Goal: Transaction & Acquisition: Purchase product/service

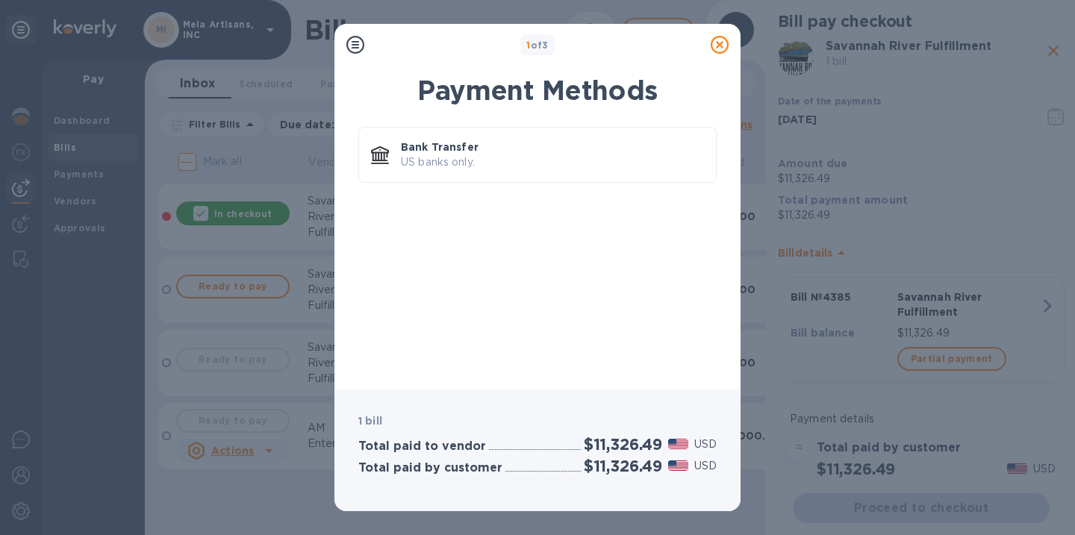
click at [356, 43] on icon at bounding box center [355, 45] width 18 height 18
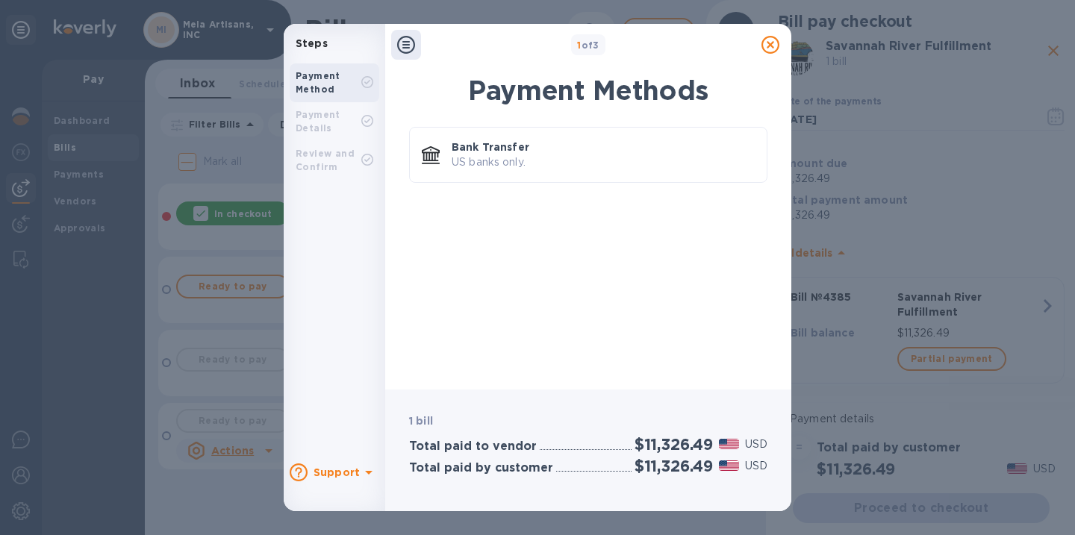
click at [356, 43] on p "Steps" at bounding box center [335, 44] width 90 height 16
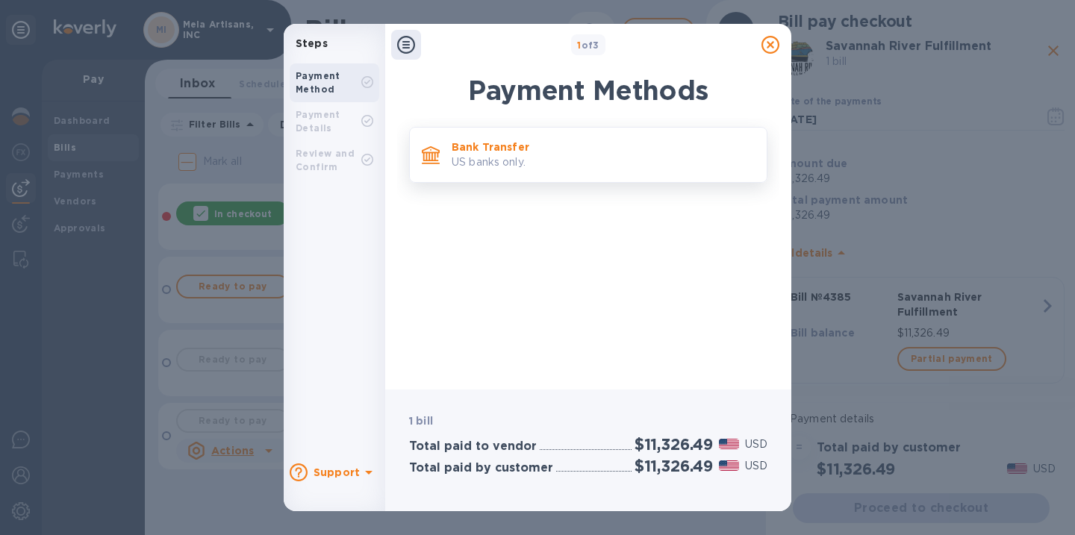
click at [527, 161] on p "US banks only." at bounding box center [603, 163] width 303 height 16
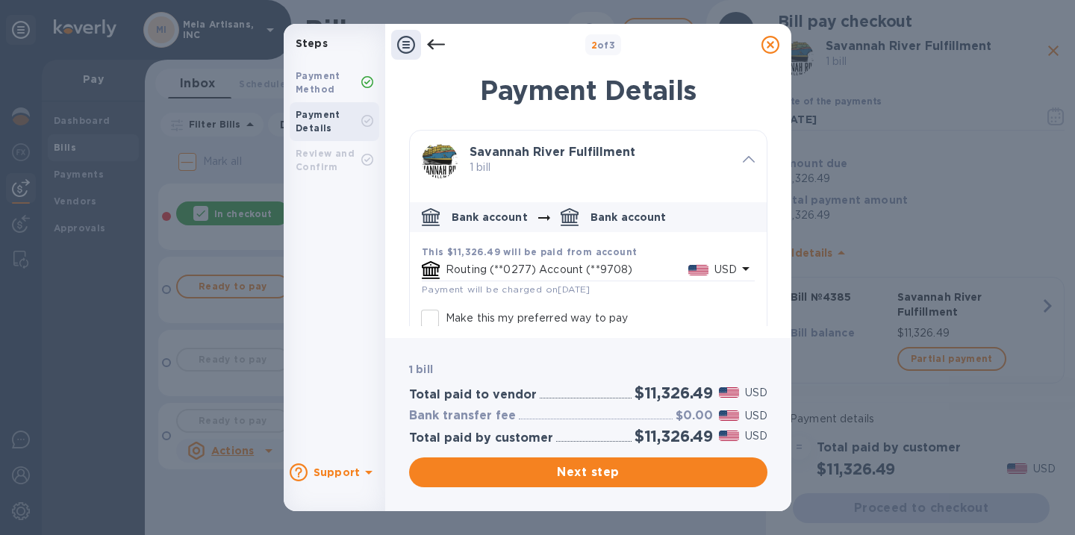
click at [437, 44] on icon at bounding box center [436, 45] width 18 height 10
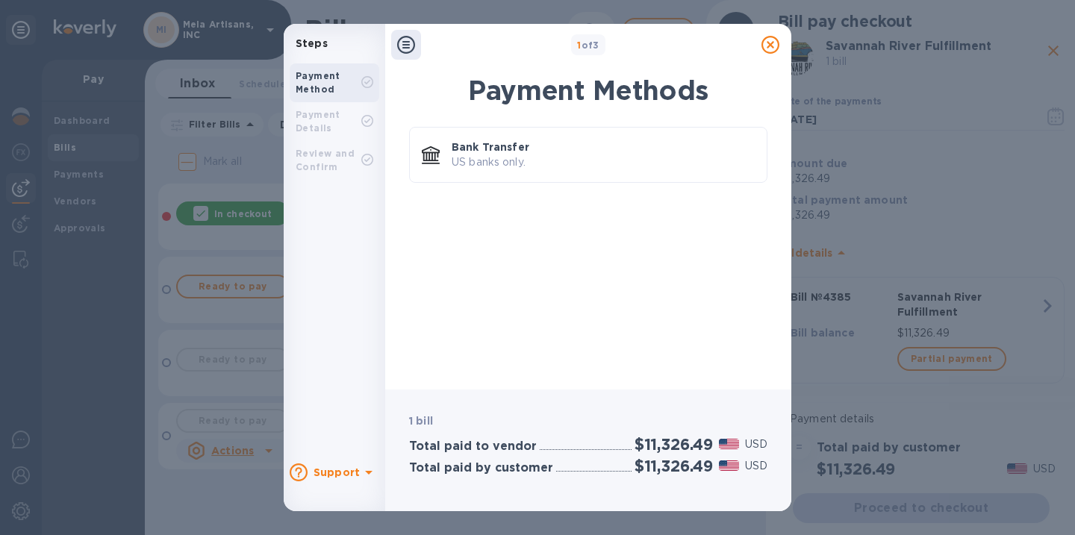
click at [773, 44] on icon at bounding box center [771, 45] width 18 height 18
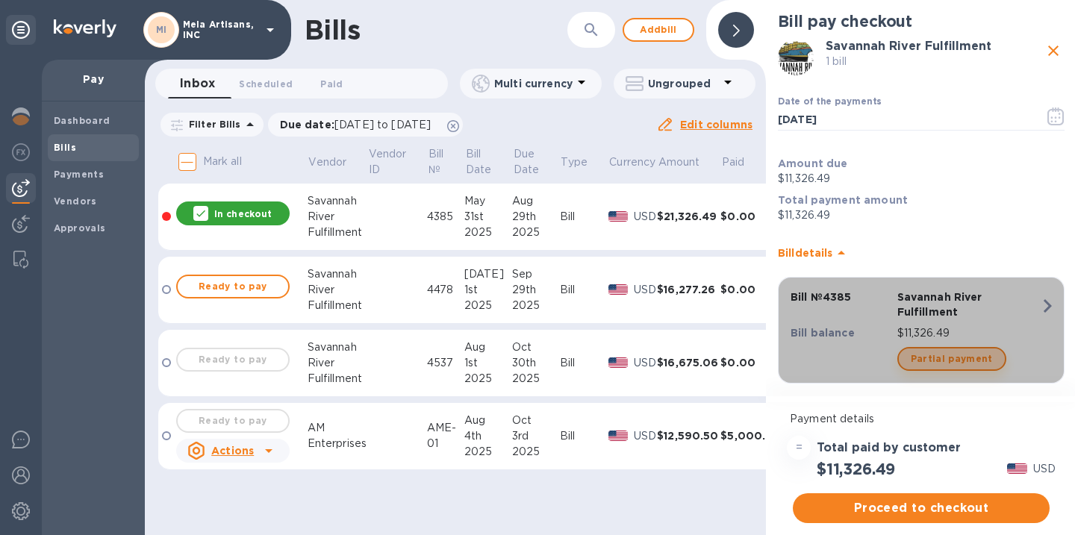
click at [949, 363] on span "Partial payment" at bounding box center [952, 359] width 82 height 18
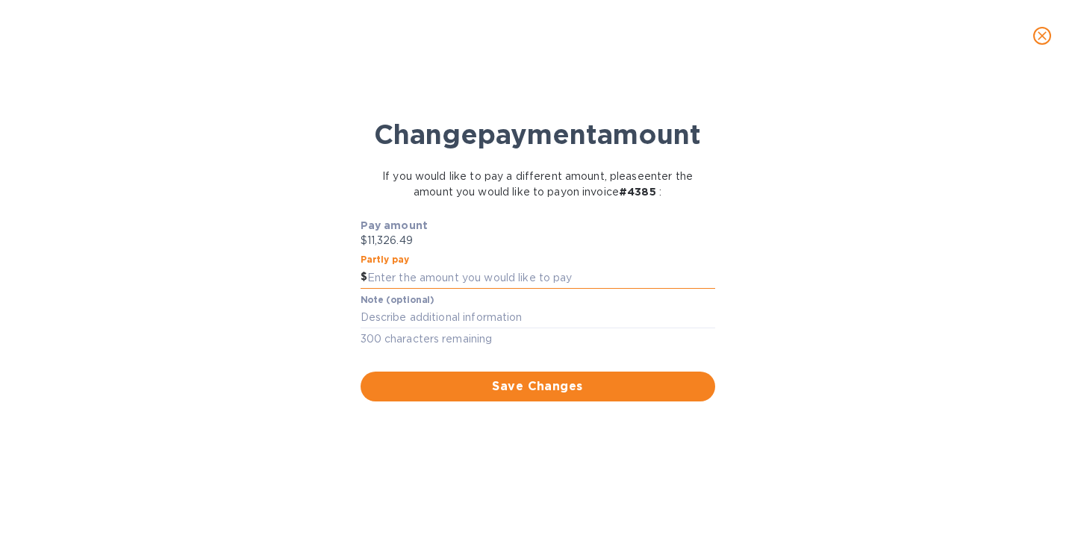
click at [438, 289] on input "text" at bounding box center [541, 278] width 348 height 22
type input "4,000"
click at [535, 396] on span "Save Changes" at bounding box center [538, 387] width 331 height 18
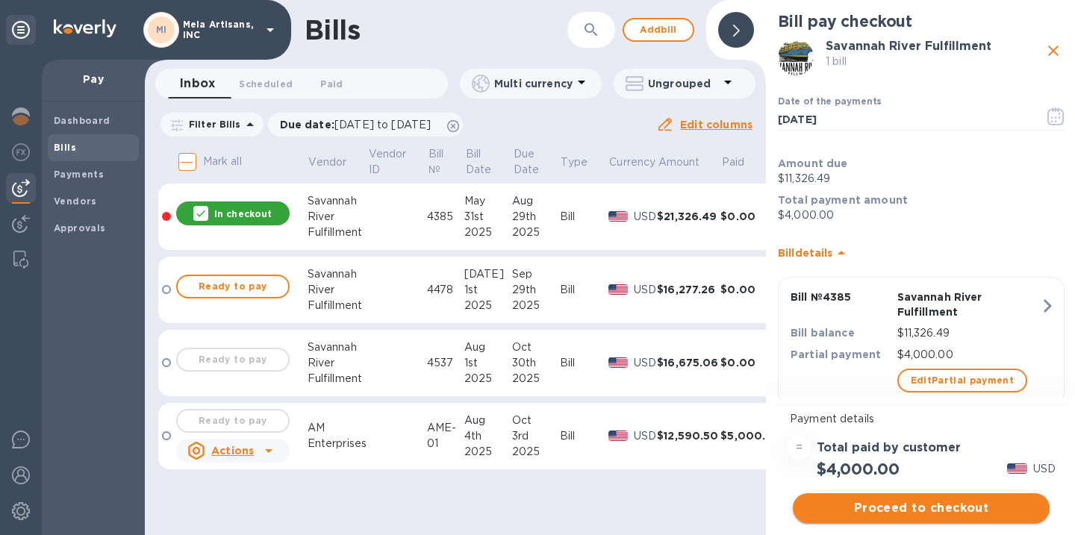
click at [914, 509] on span "Proceed to checkout" at bounding box center [921, 508] width 233 height 18
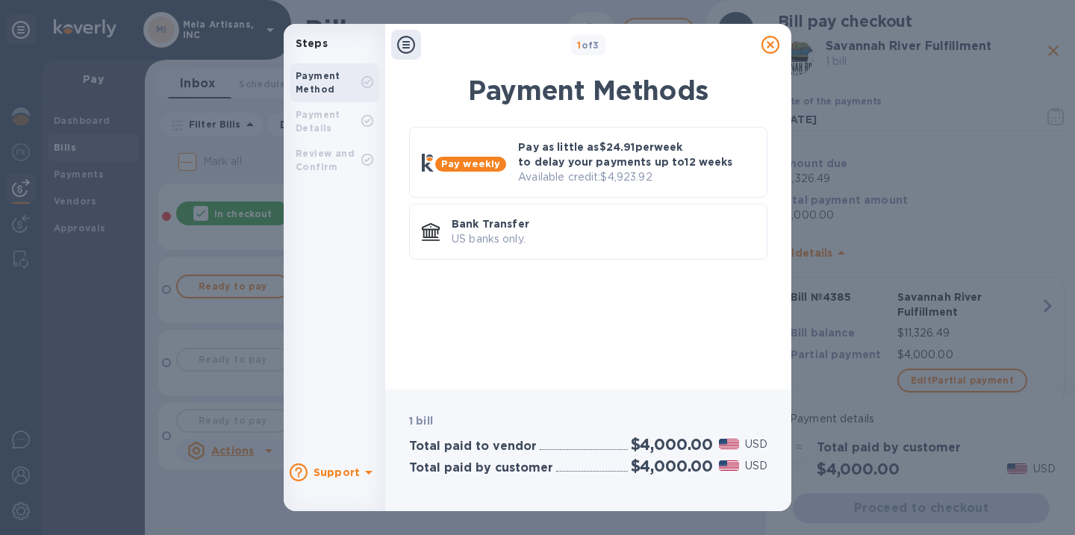
click at [768, 45] on icon at bounding box center [771, 45] width 18 height 18
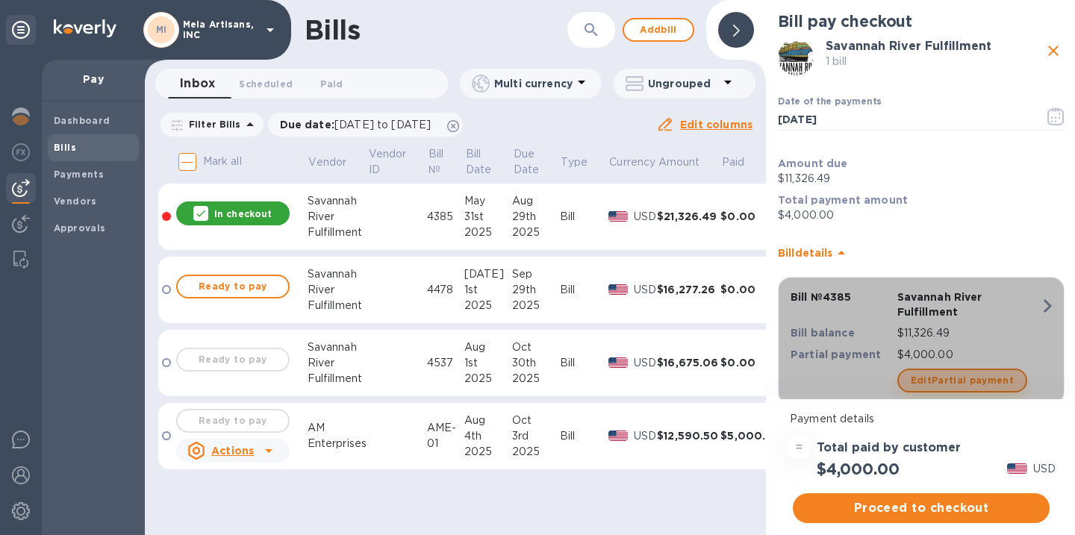
click at [968, 382] on span "Edit Partial payment" at bounding box center [963, 381] width 104 height 18
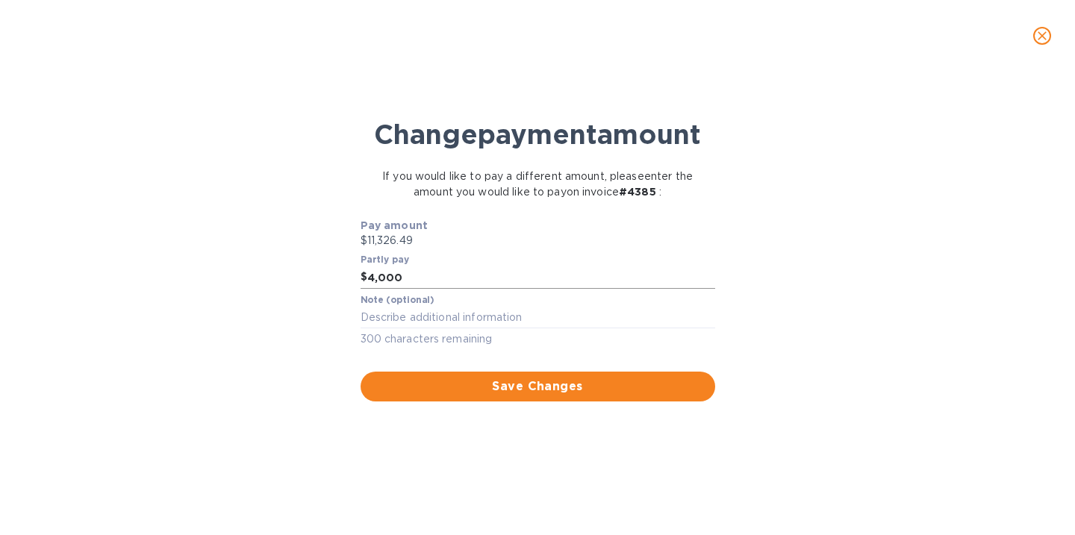
click at [384, 289] on input "4,000" at bounding box center [541, 278] width 348 height 22
type input "4,500"
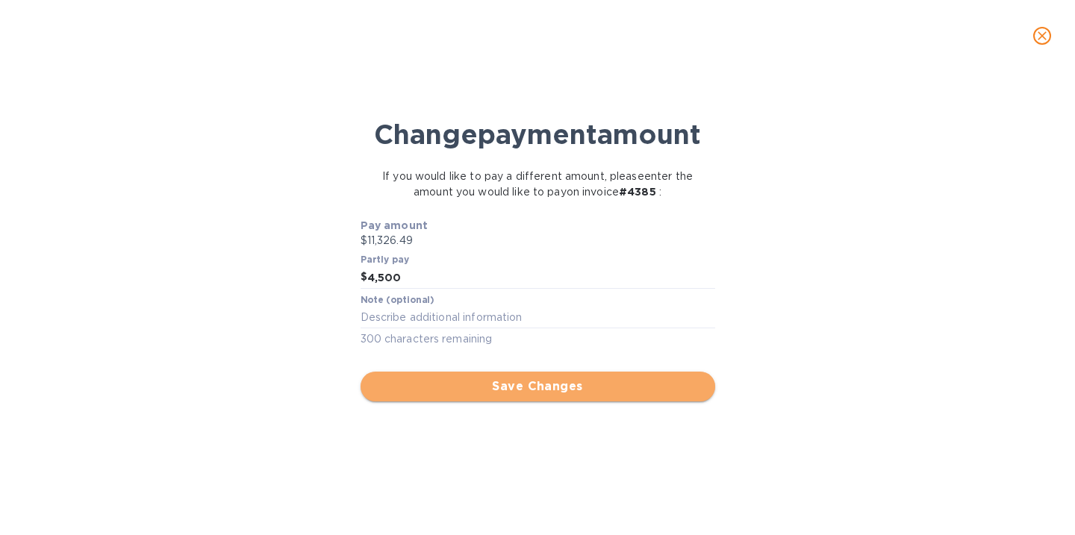
click at [535, 396] on span "Save Changes" at bounding box center [538, 387] width 331 height 18
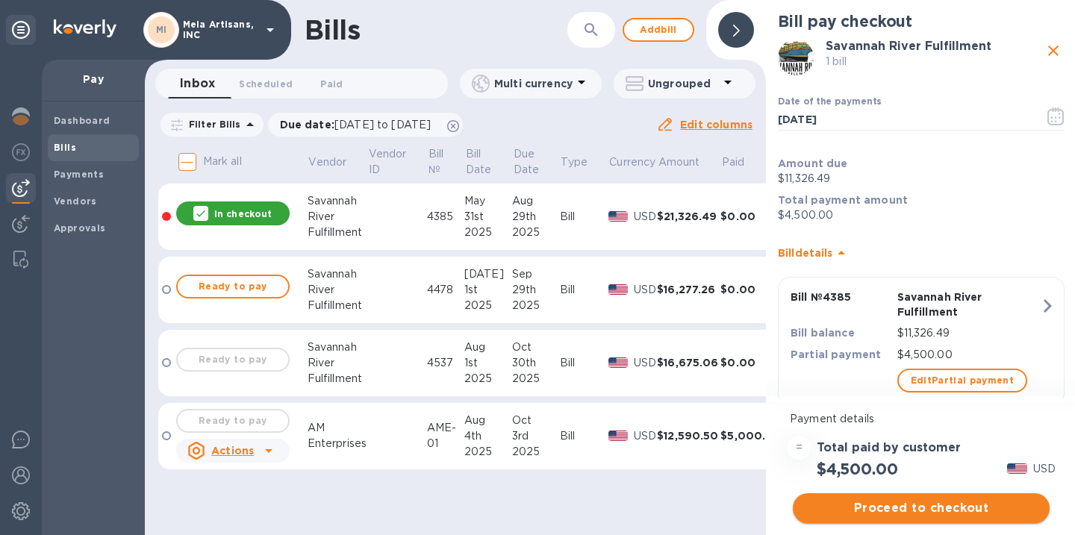
click at [916, 505] on span "Proceed to checkout" at bounding box center [921, 508] width 233 height 18
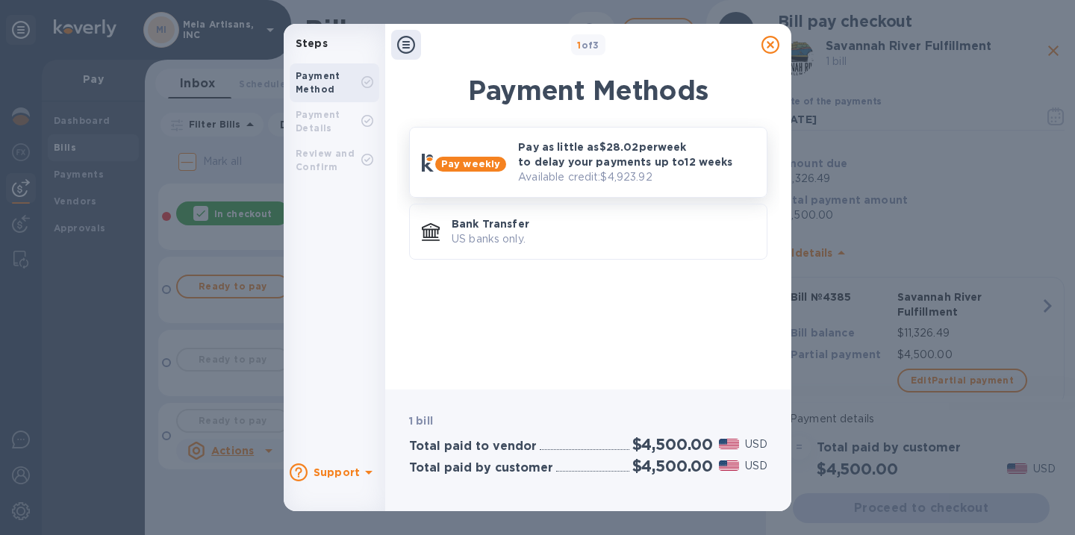
click at [656, 152] on p "Pay as little as $28.02 per week to delay your payments up to 12 weeks" at bounding box center [636, 155] width 237 height 30
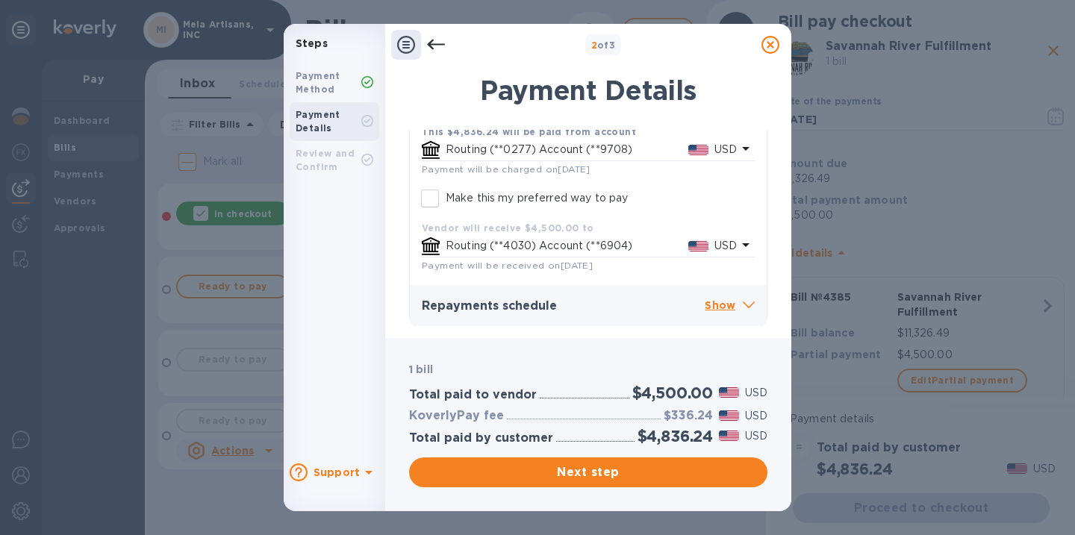
scroll to position [319, 0]
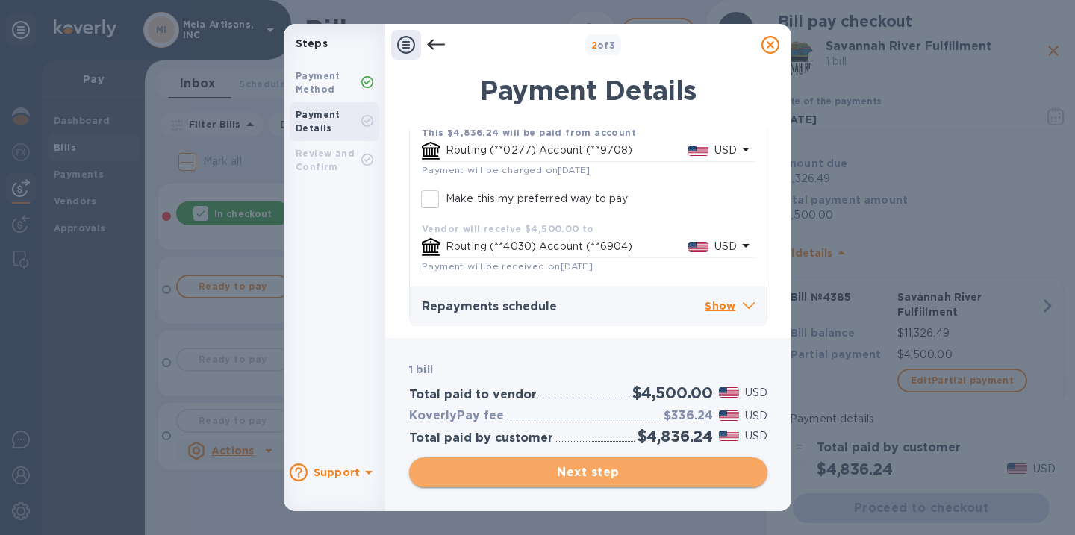
click at [591, 473] on span "Next step" at bounding box center [588, 473] width 334 height 18
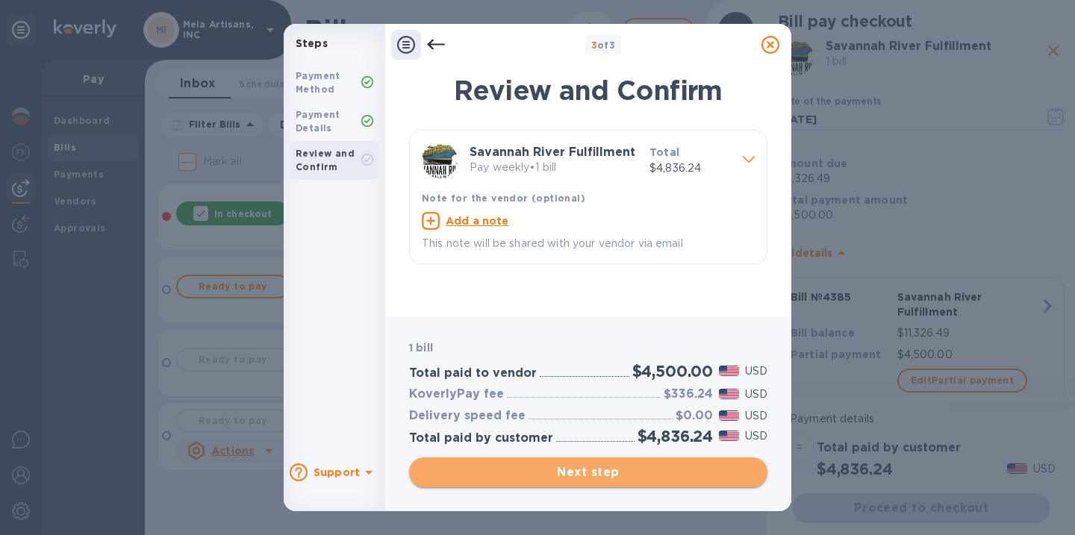
click at [578, 468] on span "Next step" at bounding box center [588, 473] width 334 height 18
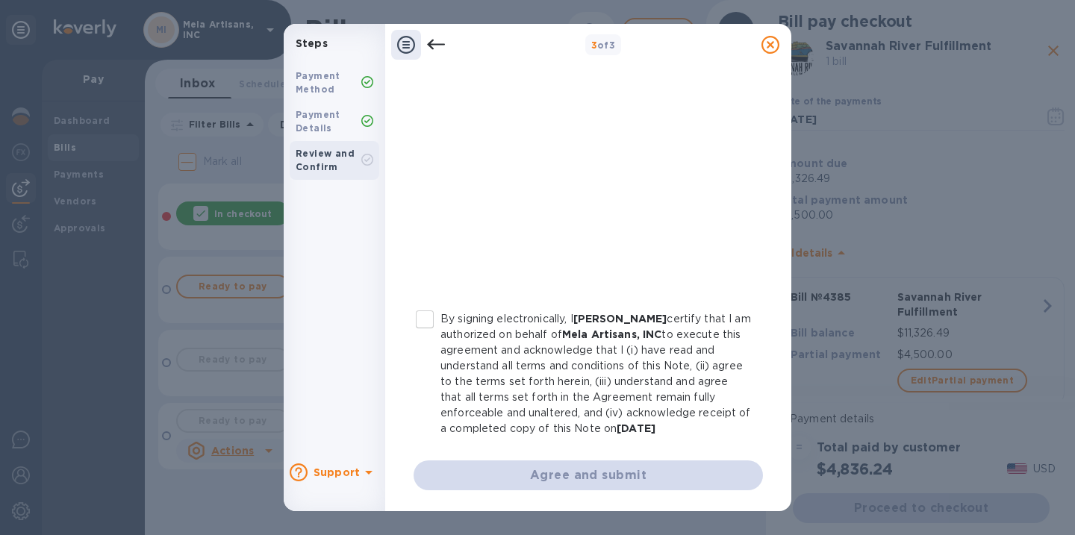
scroll to position [0, 0]
click at [576, 470] on div "Agree and submit" at bounding box center [588, 476] width 349 height 30
click at [429, 315] on input "By signing electronically, I [PERSON_NAME] certify that I am authorized on beha…" at bounding box center [424, 319] width 31 height 31
checkbox input "true"
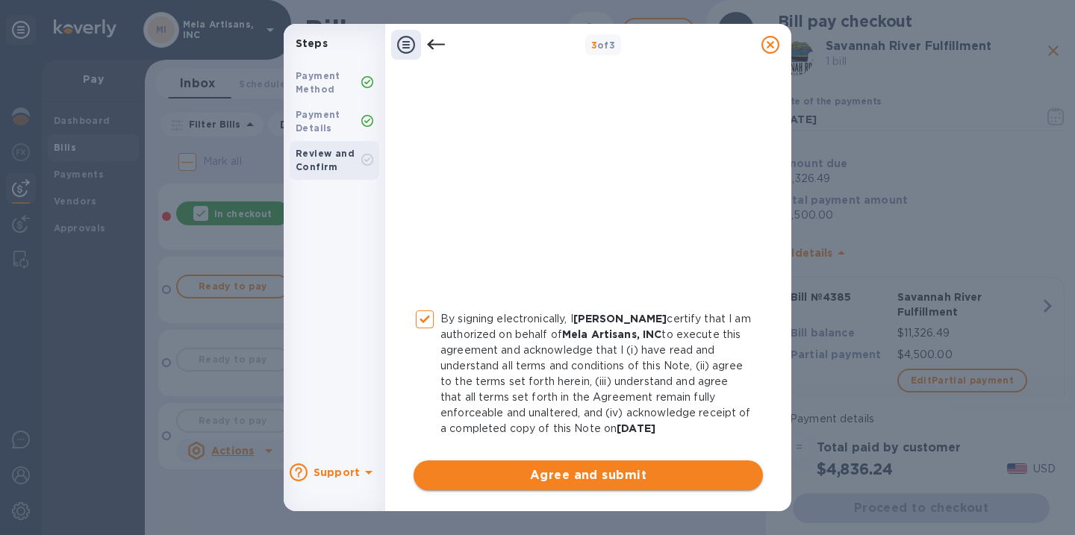
click at [576, 472] on span "Agree and submit" at bounding box center [589, 476] width 326 height 18
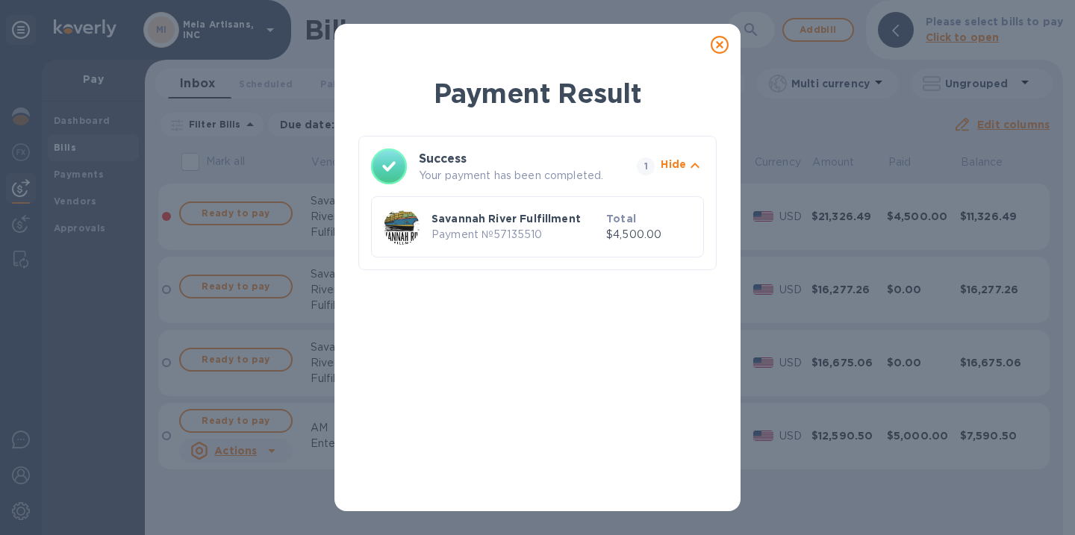
click at [719, 45] on icon at bounding box center [720, 45] width 18 height 18
